Goal: Task Accomplishment & Management: Manage account settings

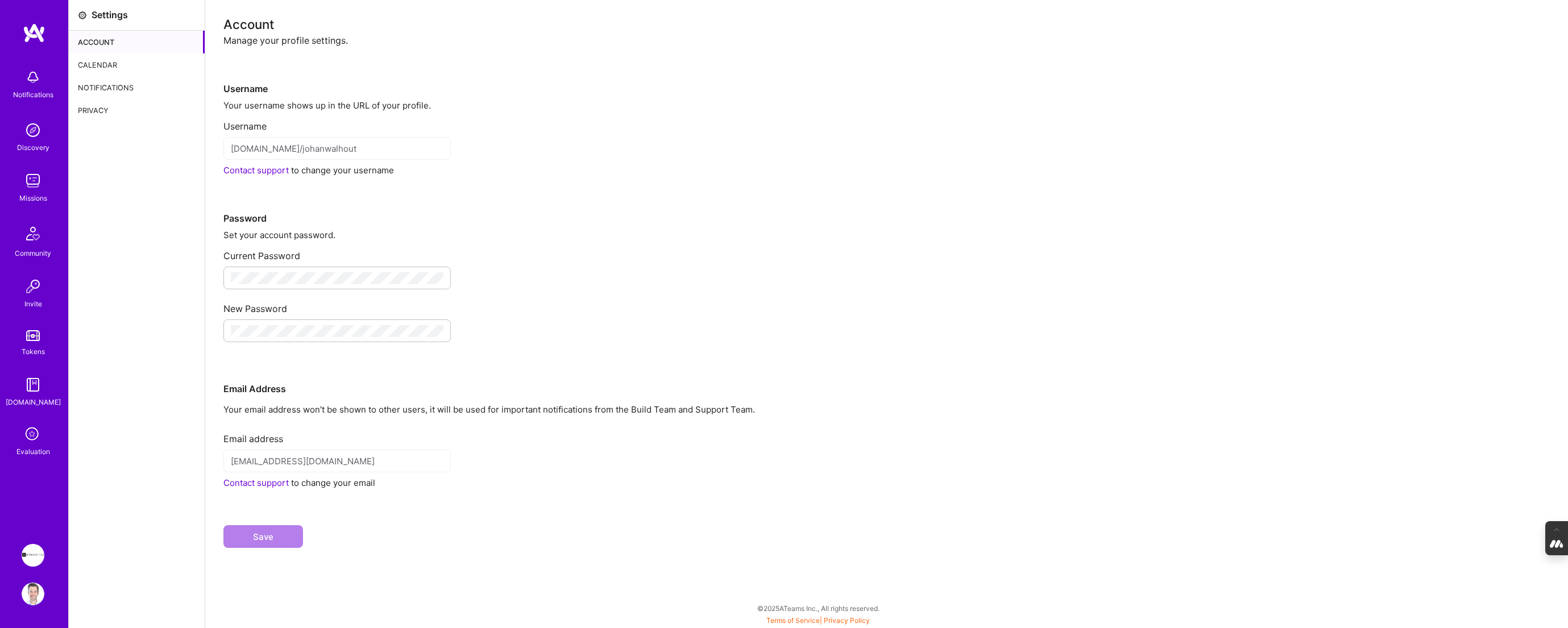
click at [120, 66] on div "Calendar" at bounding box center [136, 64] width 136 height 23
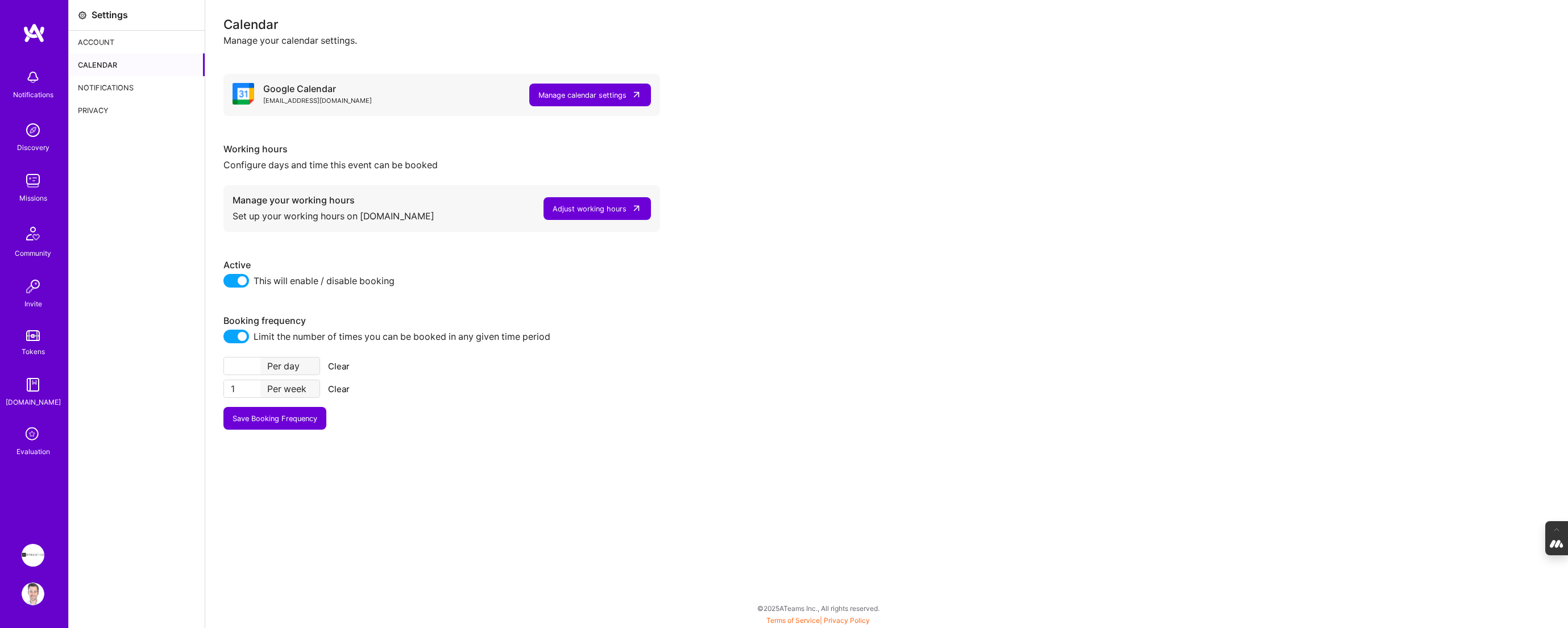
click at [609, 213] on div "Adjust working hours" at bounding box center [589, 209] width 74 height 12
click at [28, 607] on div "Notifications Discovery Missions Community Invite Tokens A.Guide Evaluation App…" at bounding box center [34, 314] width 68 height 628
click at [34, 590] on img at bounding box center [32, 594] width 23 height 23
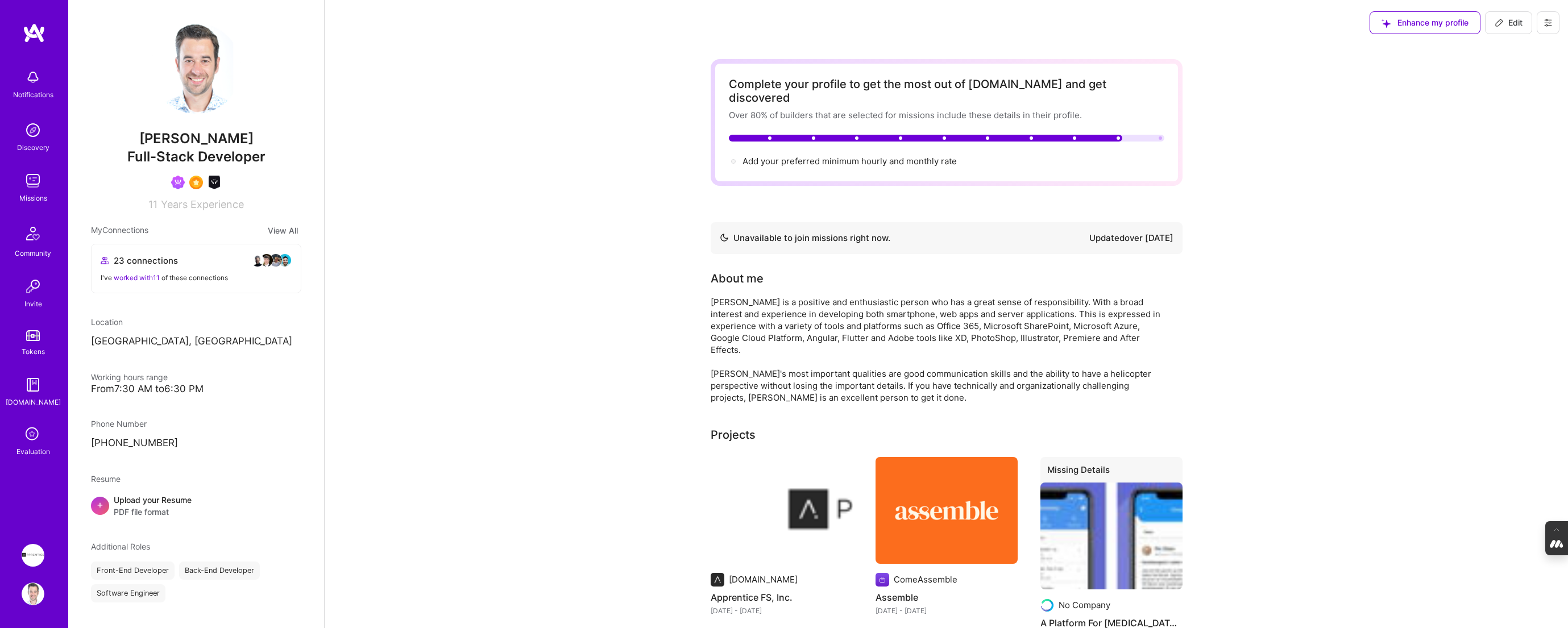
click at [1550, 21] on icon at bounding box center [1548, 23] width 9 height 9
click at [1513, 103] on button "Log Out" at bounding box center [1516, 106] width 85 height 29
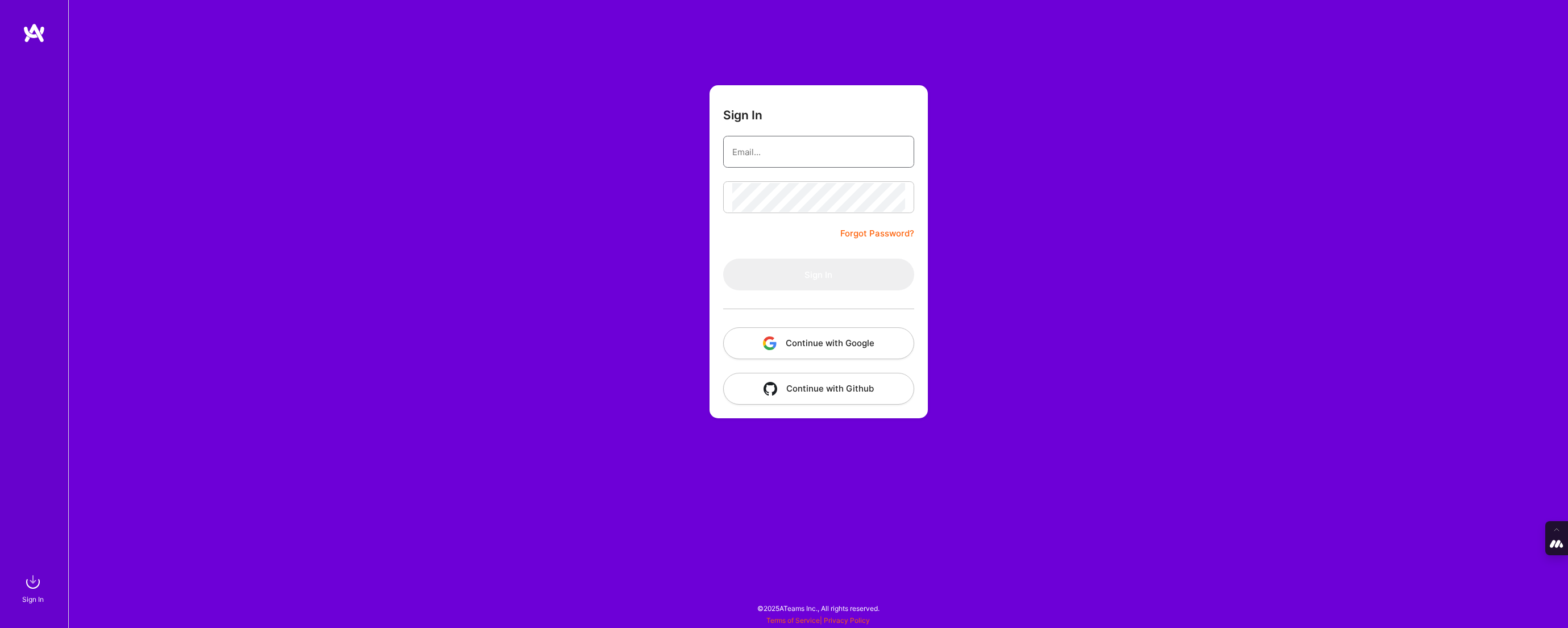
click at [774, 149] on input "email" at bounding box center [818, 152] width 173 height 29
type input "[PERSON_NAME][EMAIL_ADDRESS][DOMAIN_NAME]"
click at [833, 346] on button "Continue with Google" at bounding box center [818, 343] width 191 height 32
